Goal: Use online tool/utility

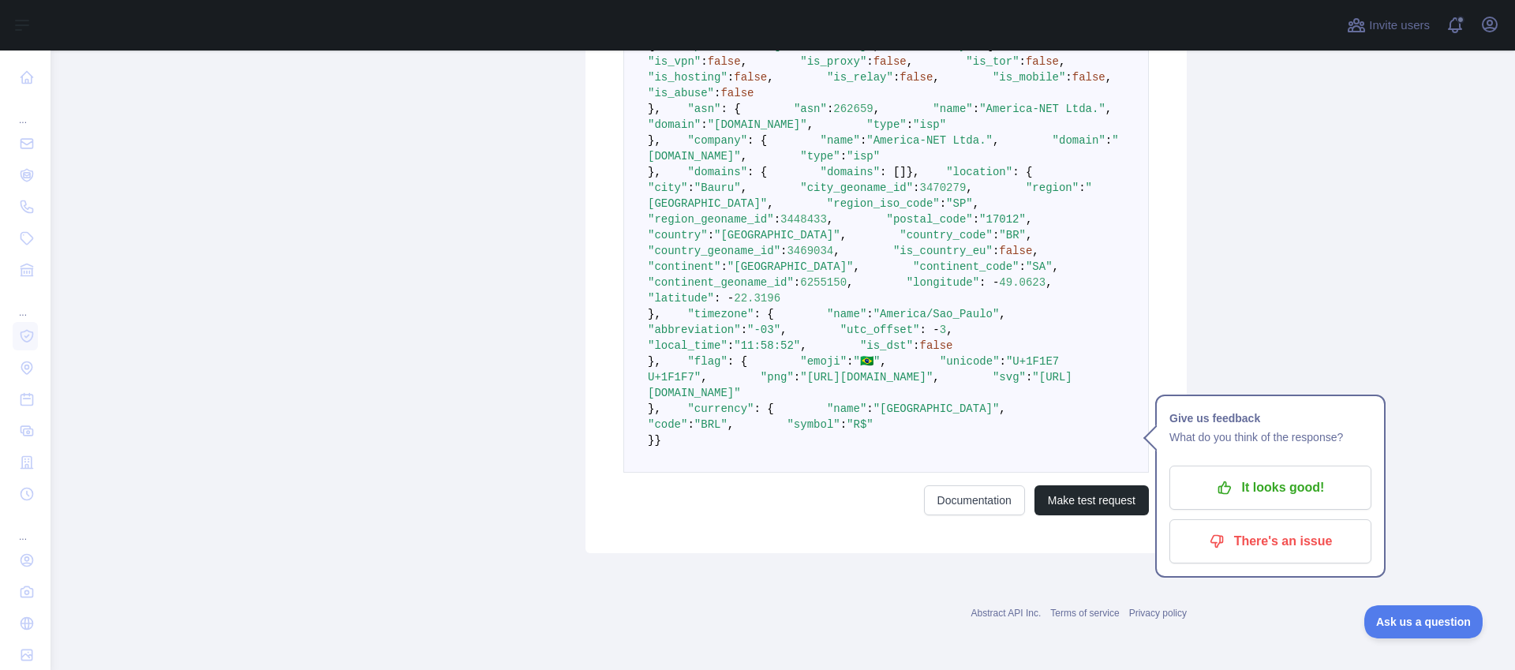
scroll to position [817, 0]
click at [979, 226] on span ""17012"" at bounding box center [1002, 219] width 47 height 13
copy span "17012"
click at [966, 365] on pre "{ "ip_address" : "[TECHNICAL_ID]" , "security" : { "is_vpn" : false , "is_proxy…" at bounding box center [885, 242] width 525 height 459
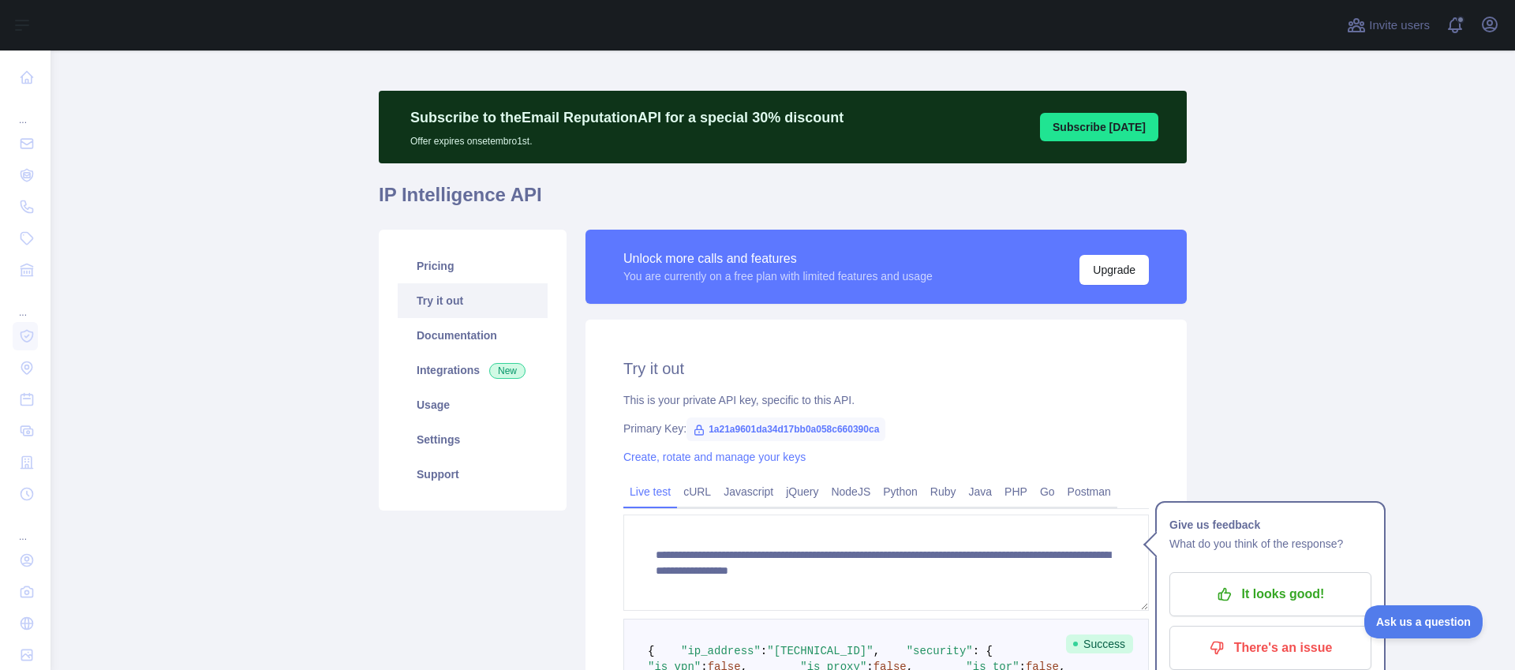
scroll to position [25, 0]
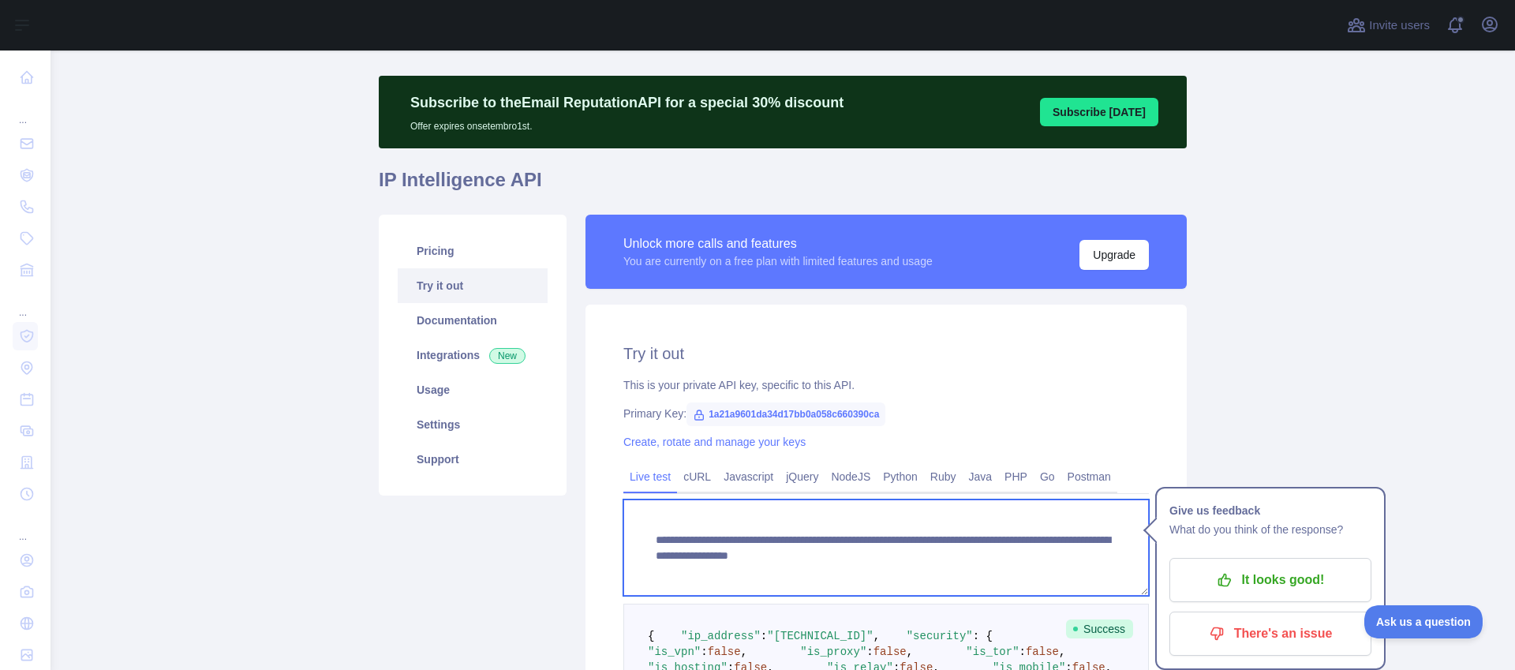
drag, startPoint x: 742, startPoint y: 558, endPoint x: 970, endPoint y: 540, distance: 228.7
click at [970, 540] on textarea "**********" at bounding box center [885, 547] width 525 height 96
paste textarea
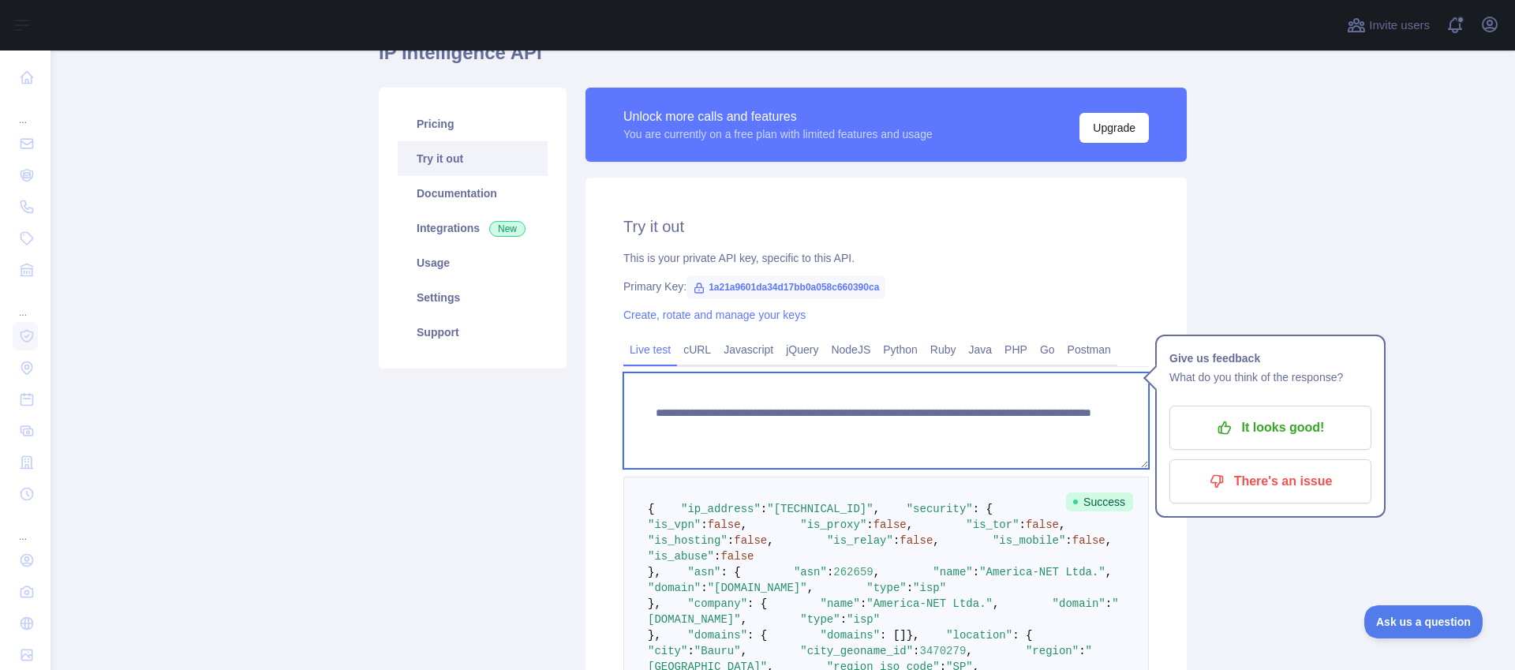
scroll to position [0, 0]
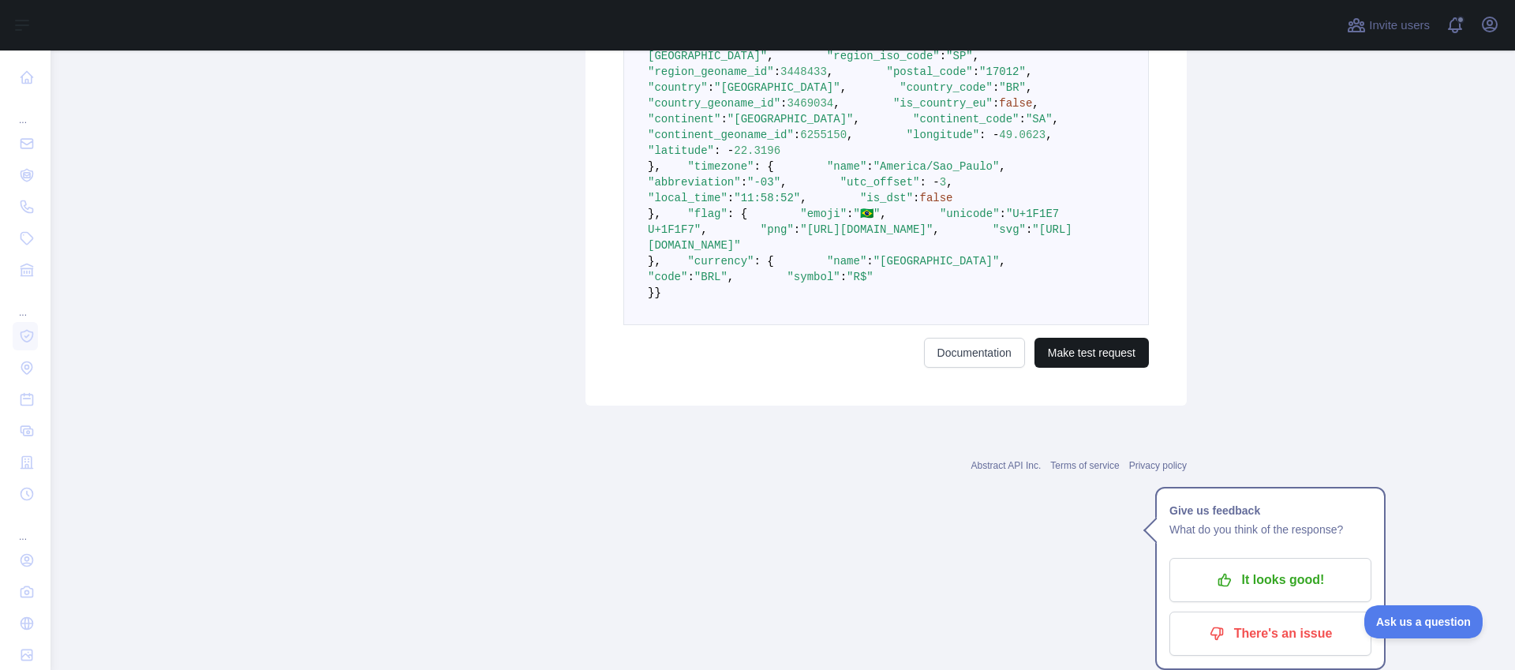
type textarea "**********"
click at [1085, 368] on button "Make test request" at bounding box center [1091, 353] width 114 height 30
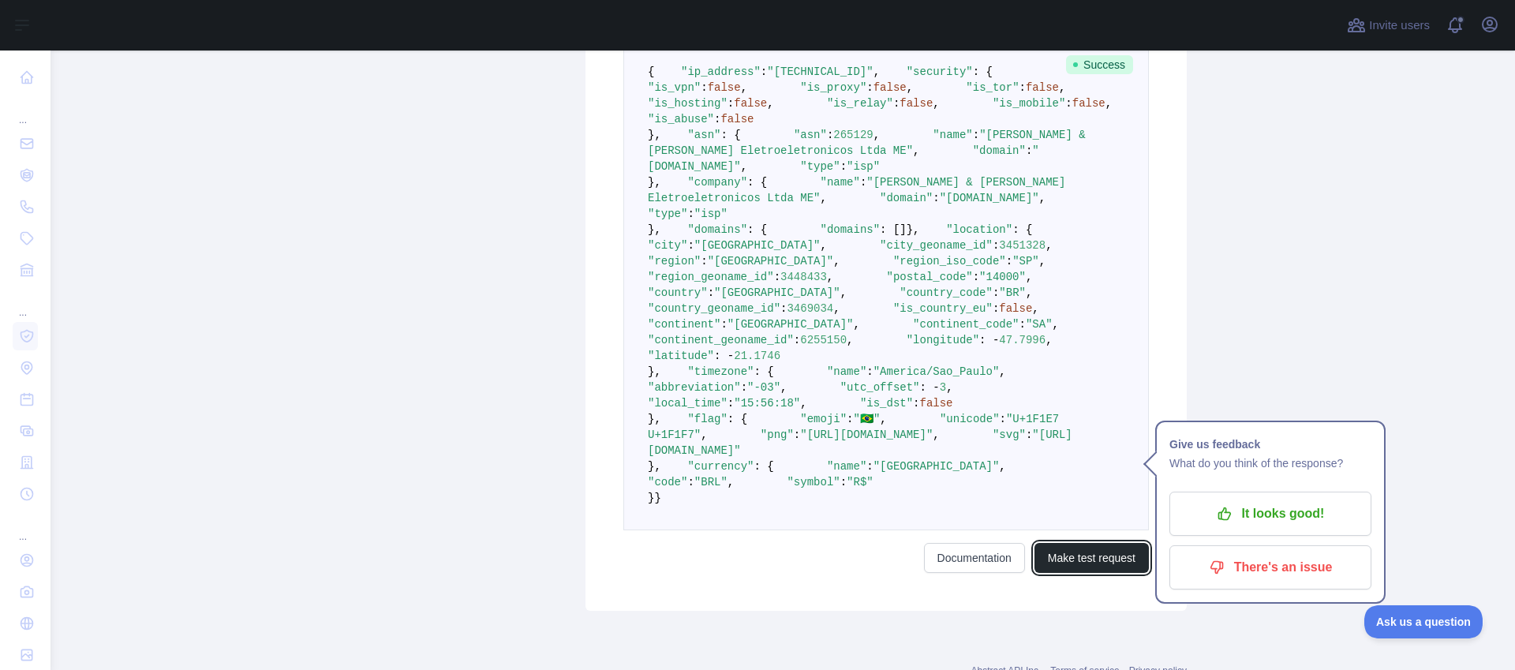
scroll to position [588, 0]
click at [816, 253] on span ""[GEOGRAPHIC_DATA]"" at bounding box center [757, 247] width 126 height 13
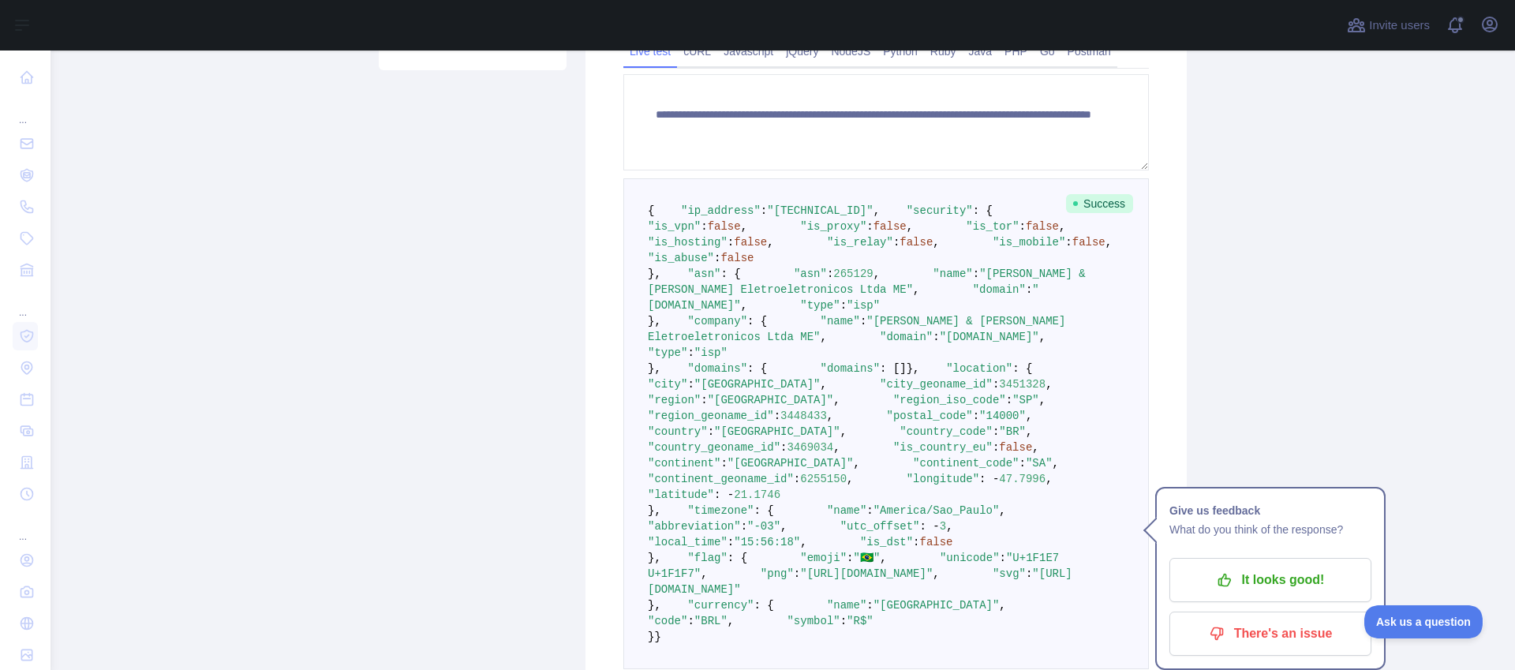
scroll to position [0, 0]
